Goal: Transaction & Acquisition: Purchase product/service

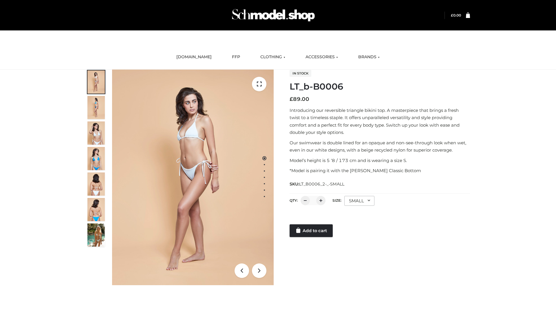
click at [311, 230] on link "Add to cart" at bounding box center [310, 230] width 43 height 13
